Goal: Information Seeking & Learning: Find specific fact

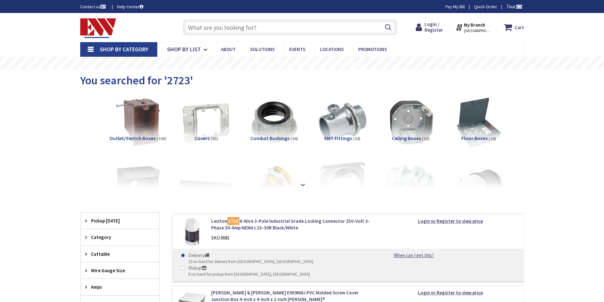
click at [217, 30] on input "text" at bounding box center [290, 27] width 214 height 16
paste input "3908-60-00"
type input "3908-60-00"
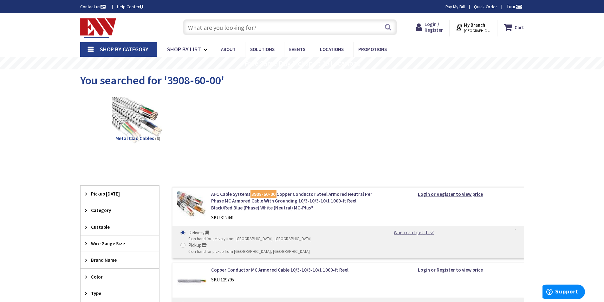
click at [238, 29] on input "text" at bounding box center [290, 27] width 214 height 16
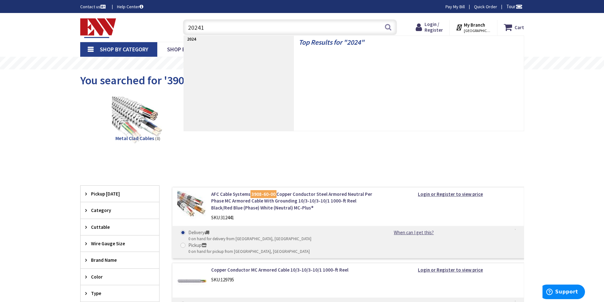
type input "202414"
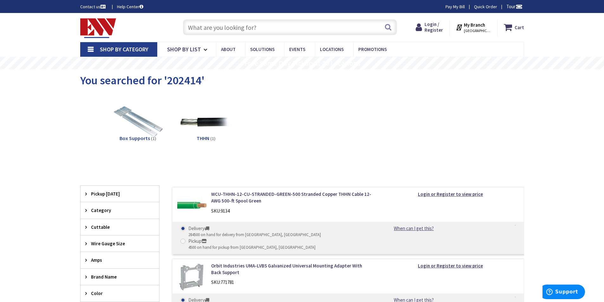
click at [260, 24] on input "text" at bounding box center [290, 27] width 214 height 16
click at [254, 30] on input "text" at bounding box center [290, 27] width 214 height 16
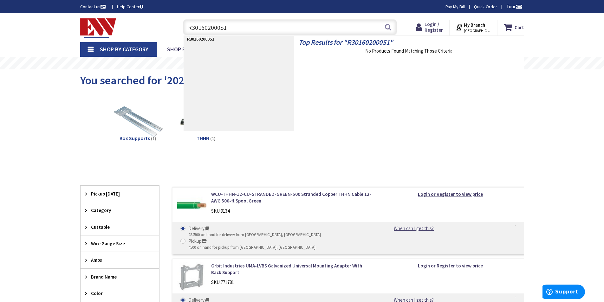
drag, startPoint x: 228, startPoint y: 28, endPoint x: 188, endPoint y: 28, distance: 40.0
click at [188, 28] on input "R301602000S1" at bounding box center [290, 27] width 214 height 16
type input "R301602000S1"
